Goal: Navigation & Orientation: Understand site structure

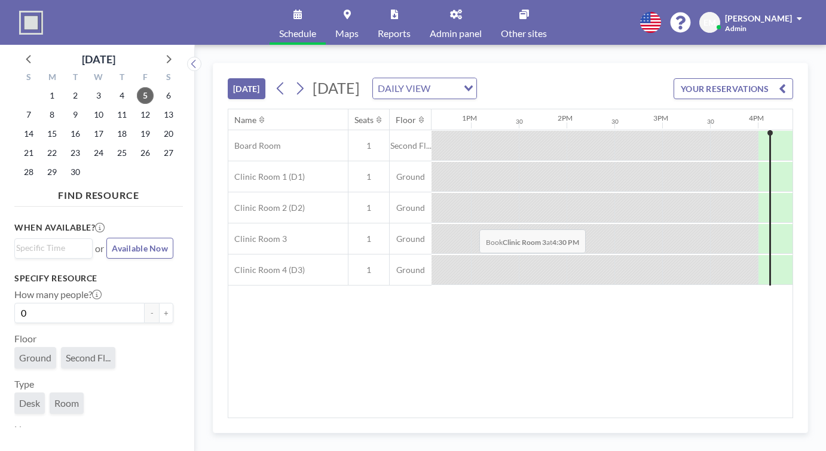
scroll to position [0, 1205]
click at [294, 80] on icon at bounding box center [299, 89] width 11 height 18
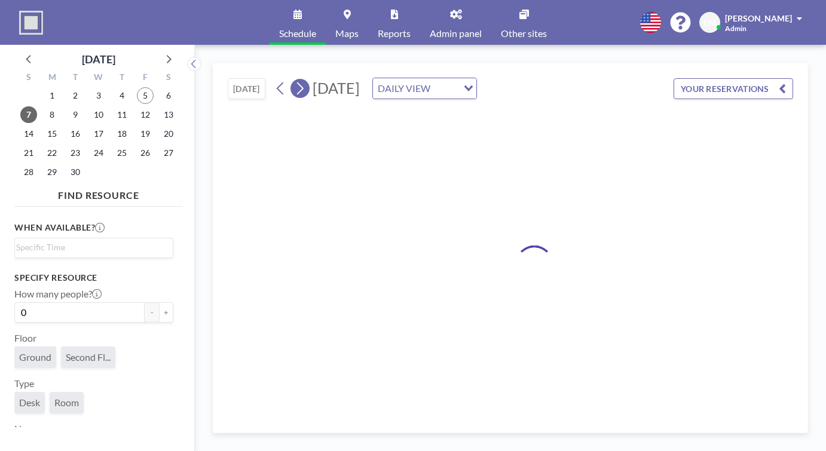
click at [294, 80] on icon at bounding box center [299, 89] width 11 height 18
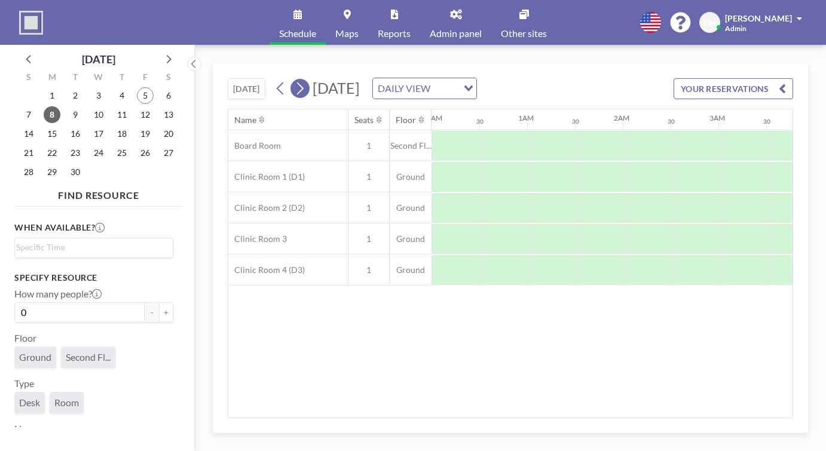
scroll to position [0, 411]
click at [294, 80] on icon at bounding box center [299, 89] width 11 height 18
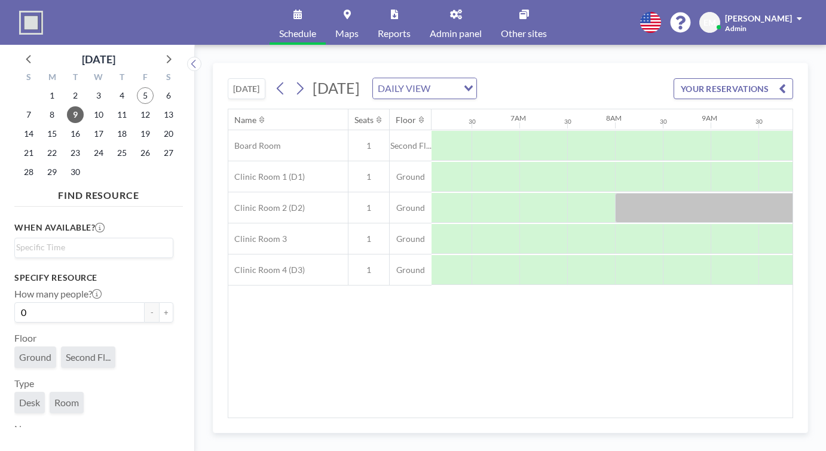
scroll to position [0, 583]
click at [294, 80] on icon at bounding box center [299, 89] width 11 height 18
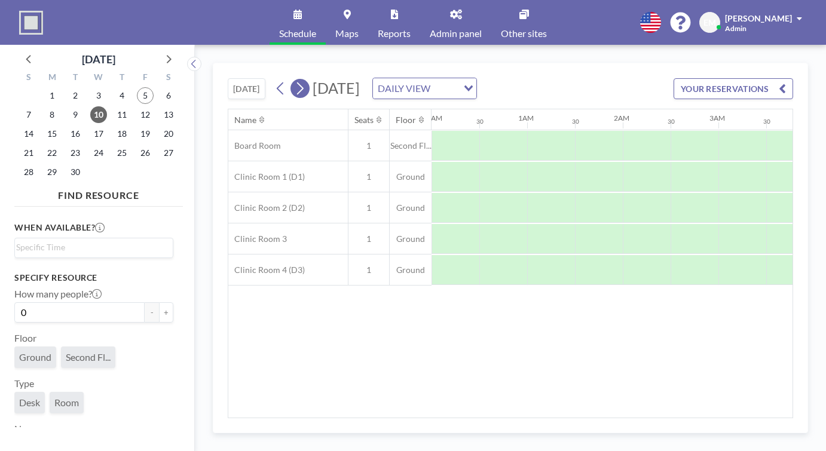
click at [294, 80] on icon at bounding box center [299, 89] width 11 height 18
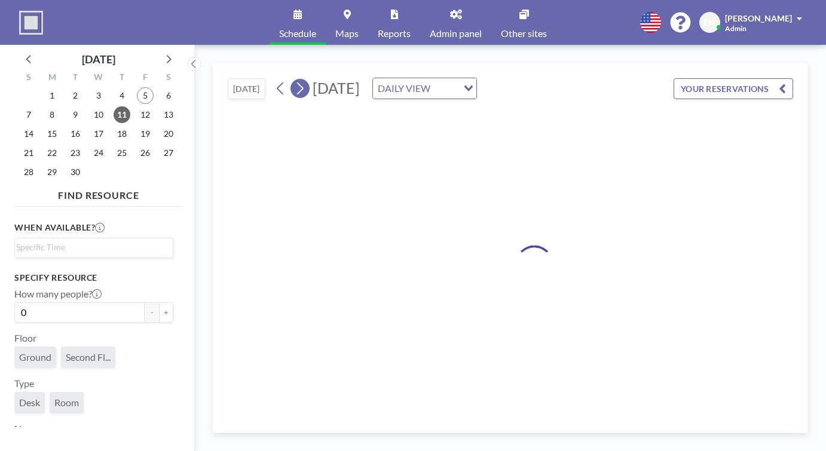
click at [294, 80] on icon at bounding box center [299, 89] width 11 height 18
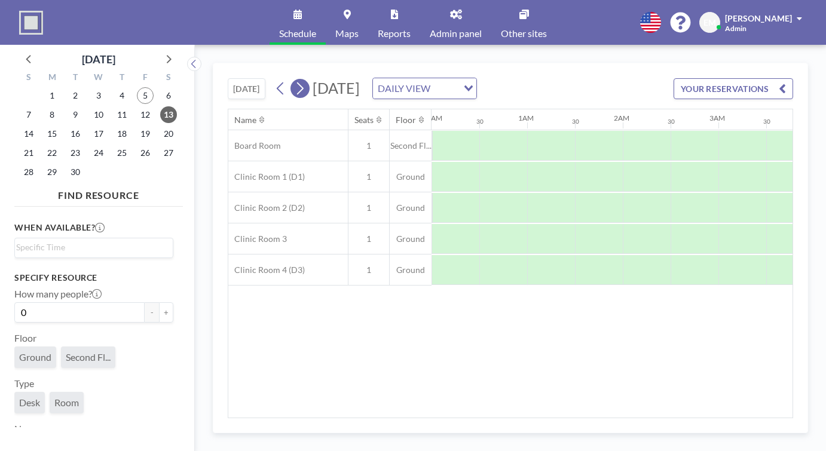
click at [294, 80] on icon at bounding box center [299, 89] width 11 height 18
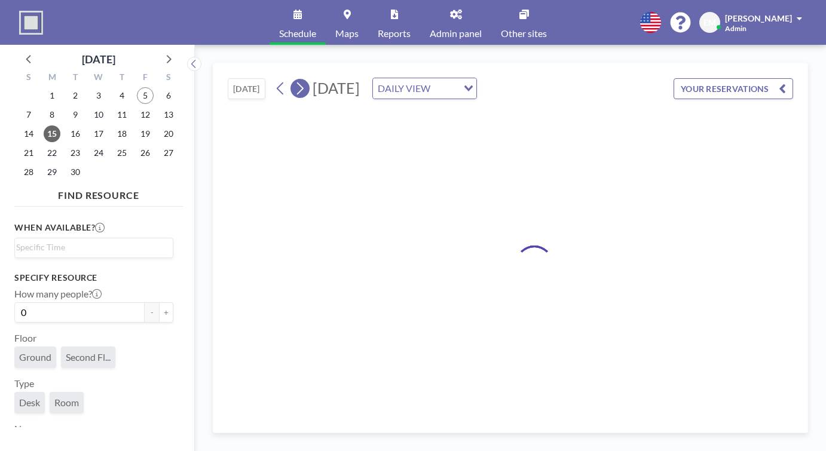
click at [294, 80] on icon at bounding box center [299, 89] width 11 height 18
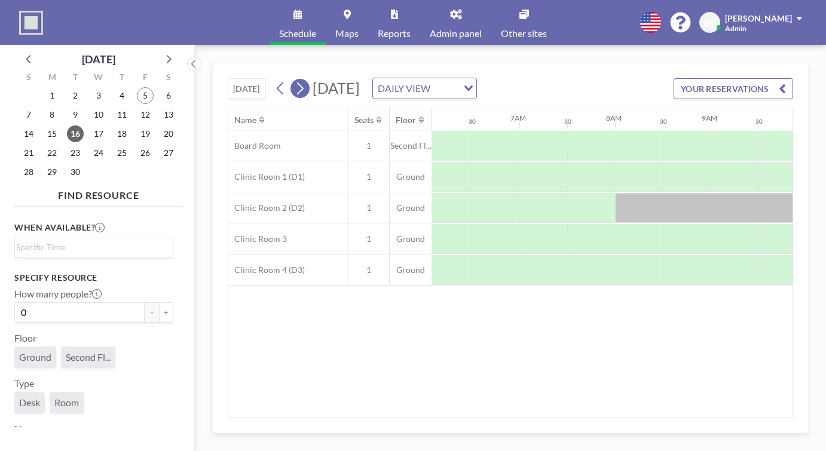
scroll to position [0, 583]
